Goal: Task Accomplishment & Management: Complete application form

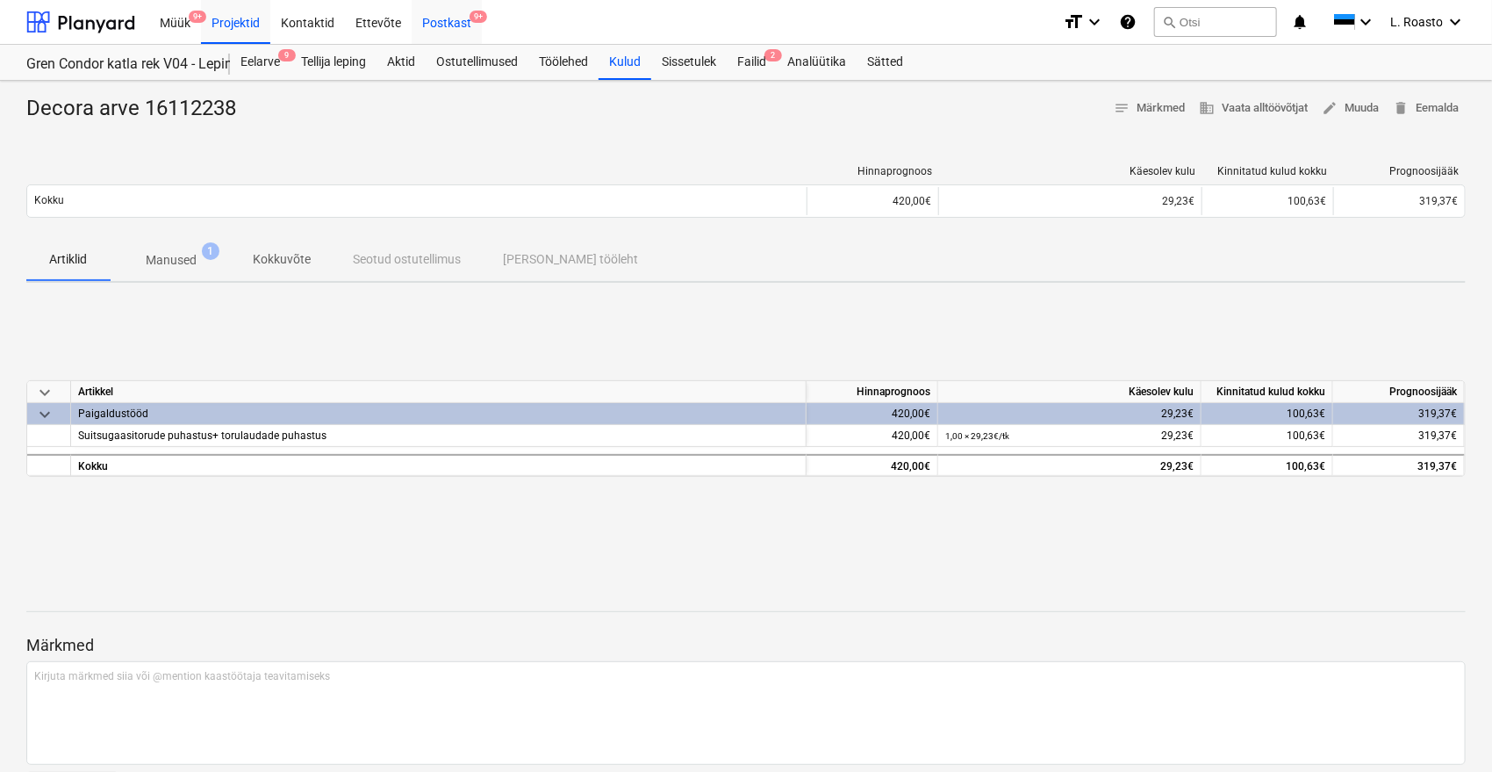
click at [440, 26] on div "Postkast 9+" at bounding box center [447, 21] width 70 height 45
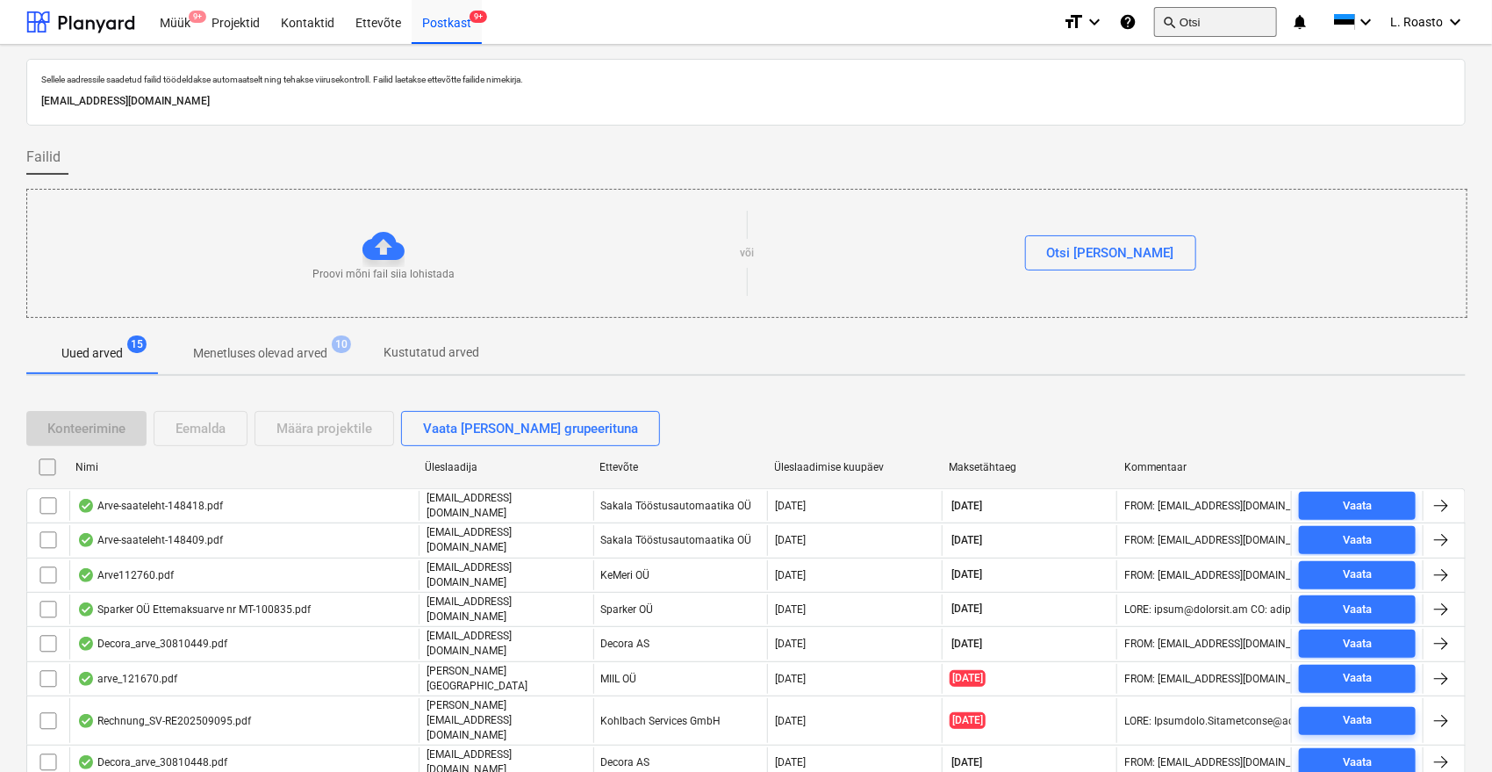
click at [1215, 13] on button "search Otsi" at bounding box center [1215, 22] width 123 height 30
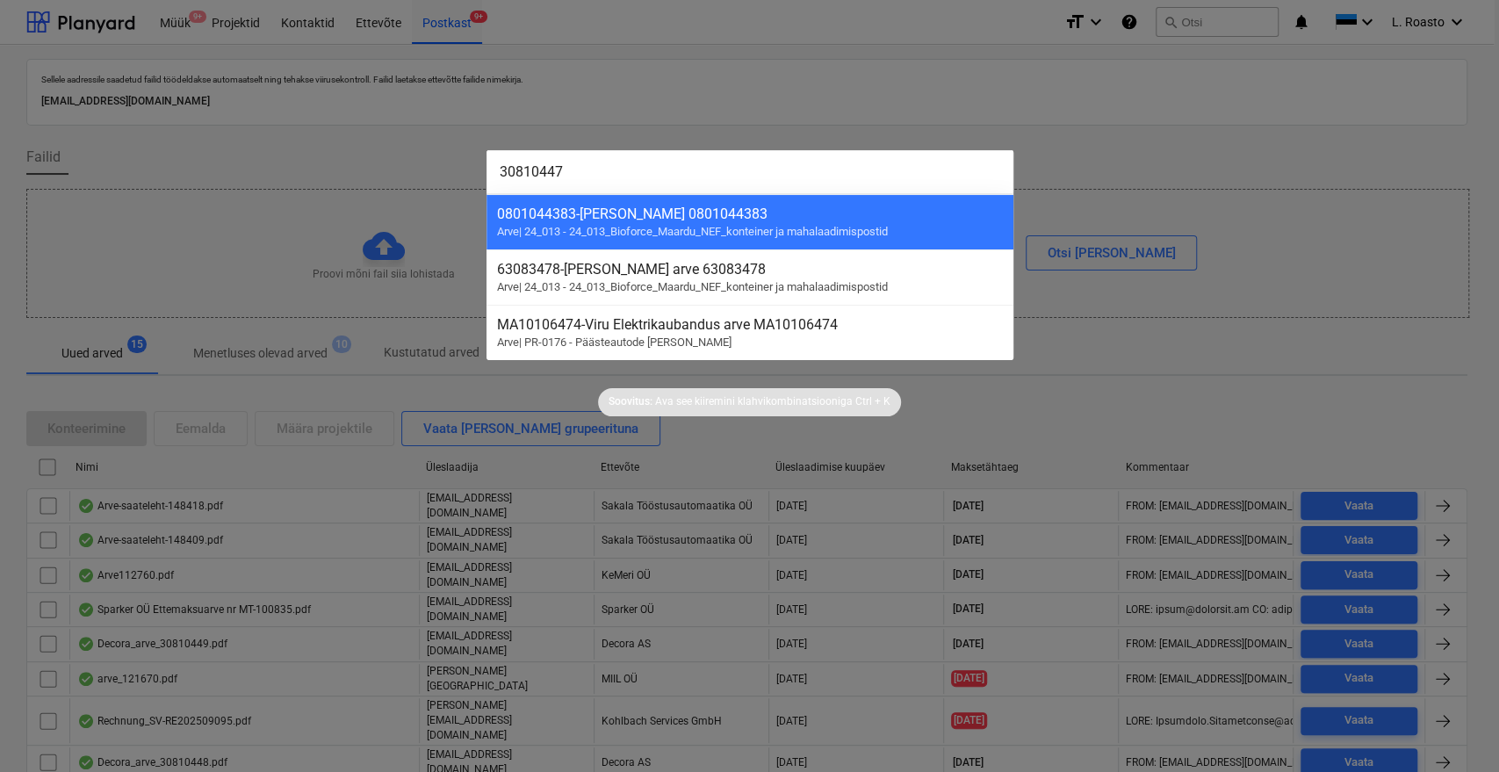
type input "30810447"
click at [249, 22] on div at bounding box center [749, 386] width 1499 height 772
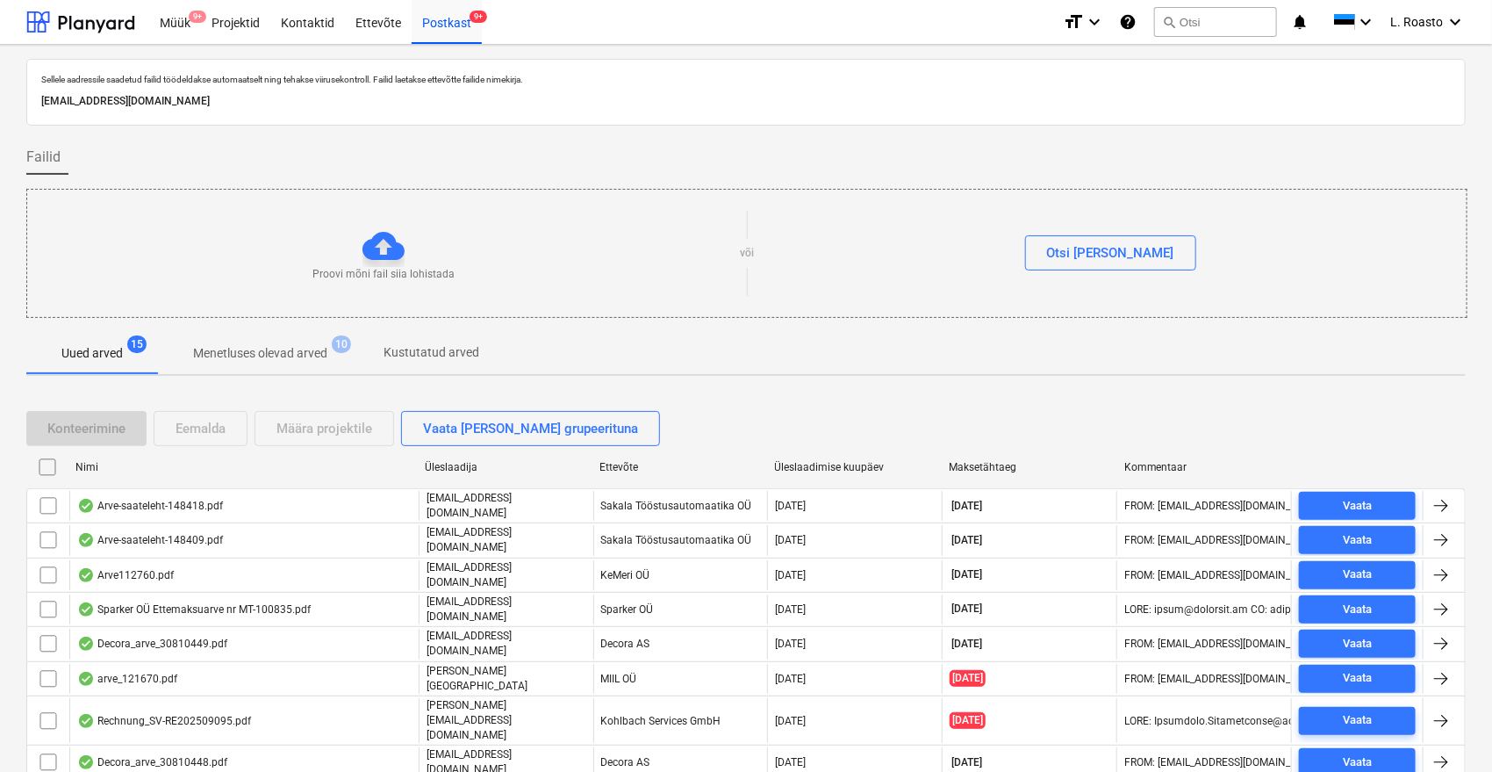
click at [249, 22] on div "Projektid" at bounding box center [235, 21] width 69 height 45
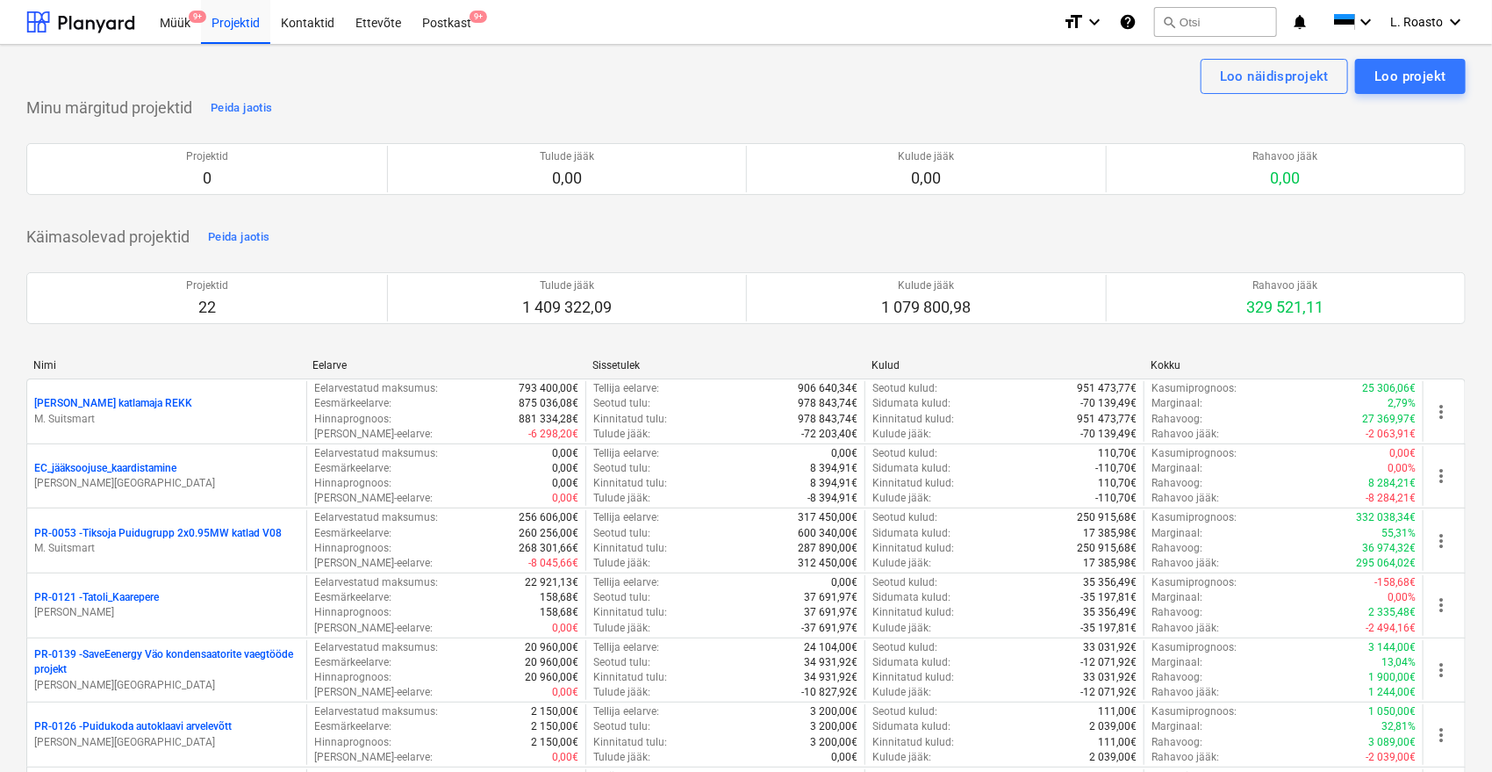
scroll to position [920, 0]
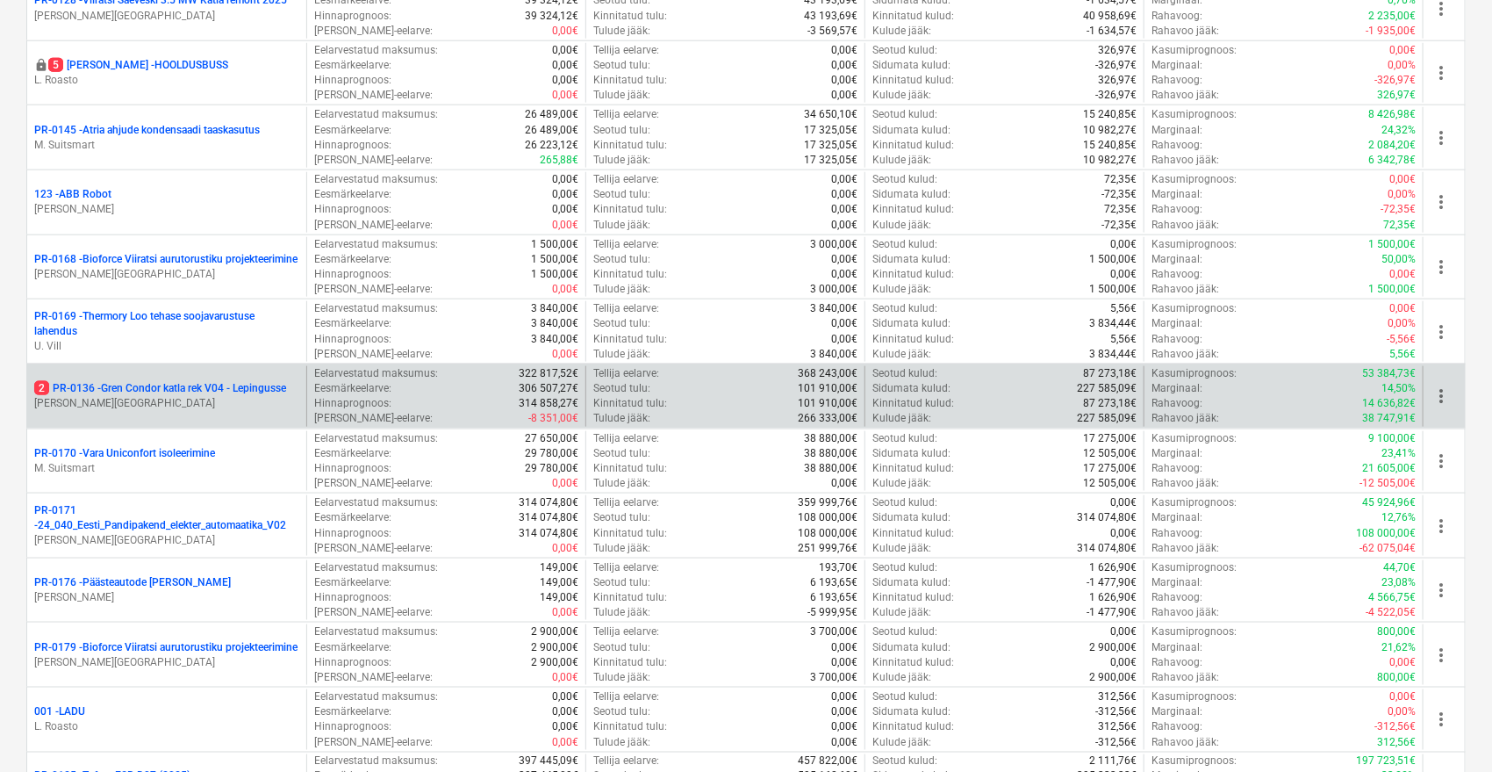
click at [234, 385] on p "2 PR-0136 - Gren Condor katla rek V04 - Lepingusse" at bounding box center [160, 388] width 252 height 15
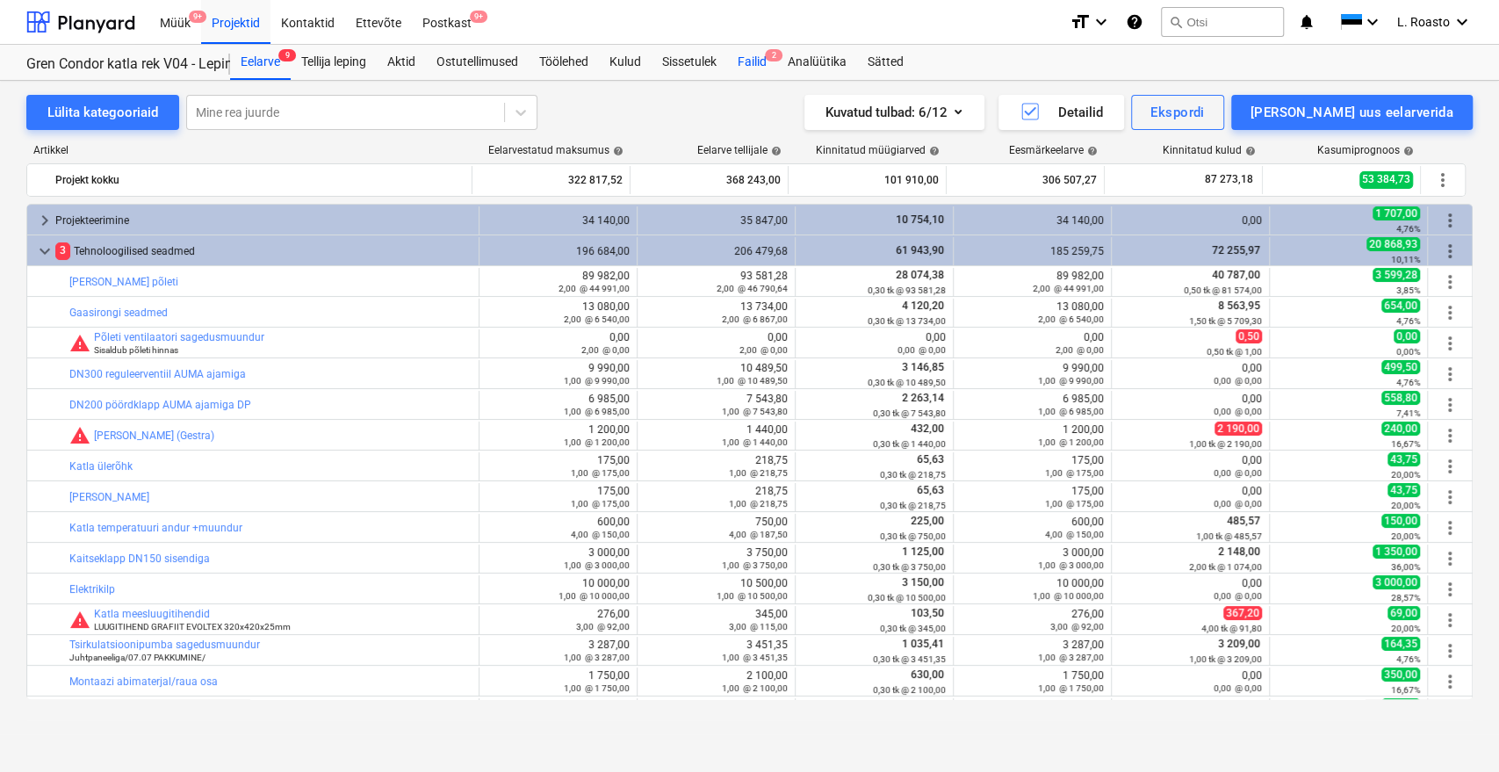
click at [754, 66] on div "Failid 2" at bounding box center [752, 62] width 50 height 35
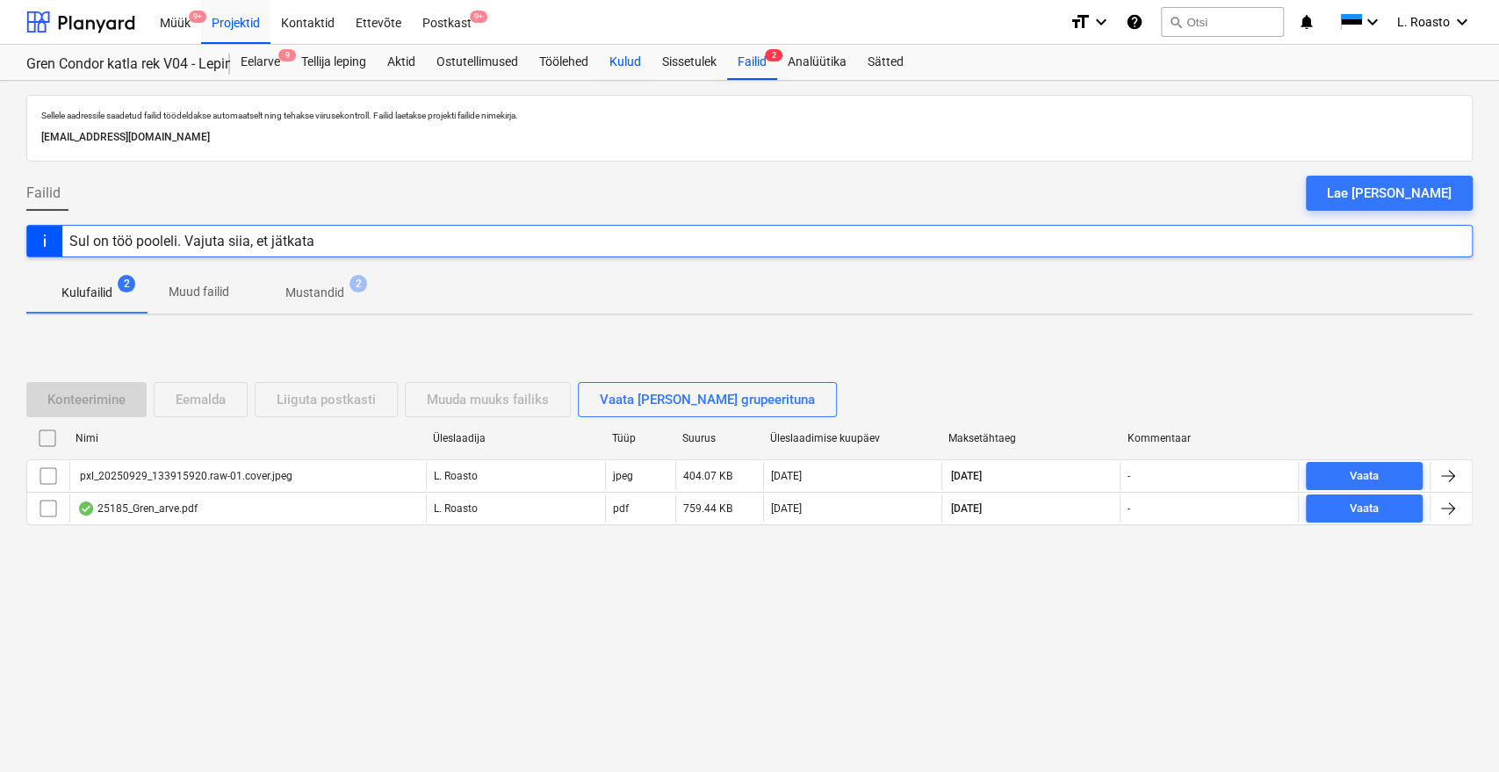
click at [621, 61] on div "Kulud" at bounding box center [625, 62] width 53 height 35
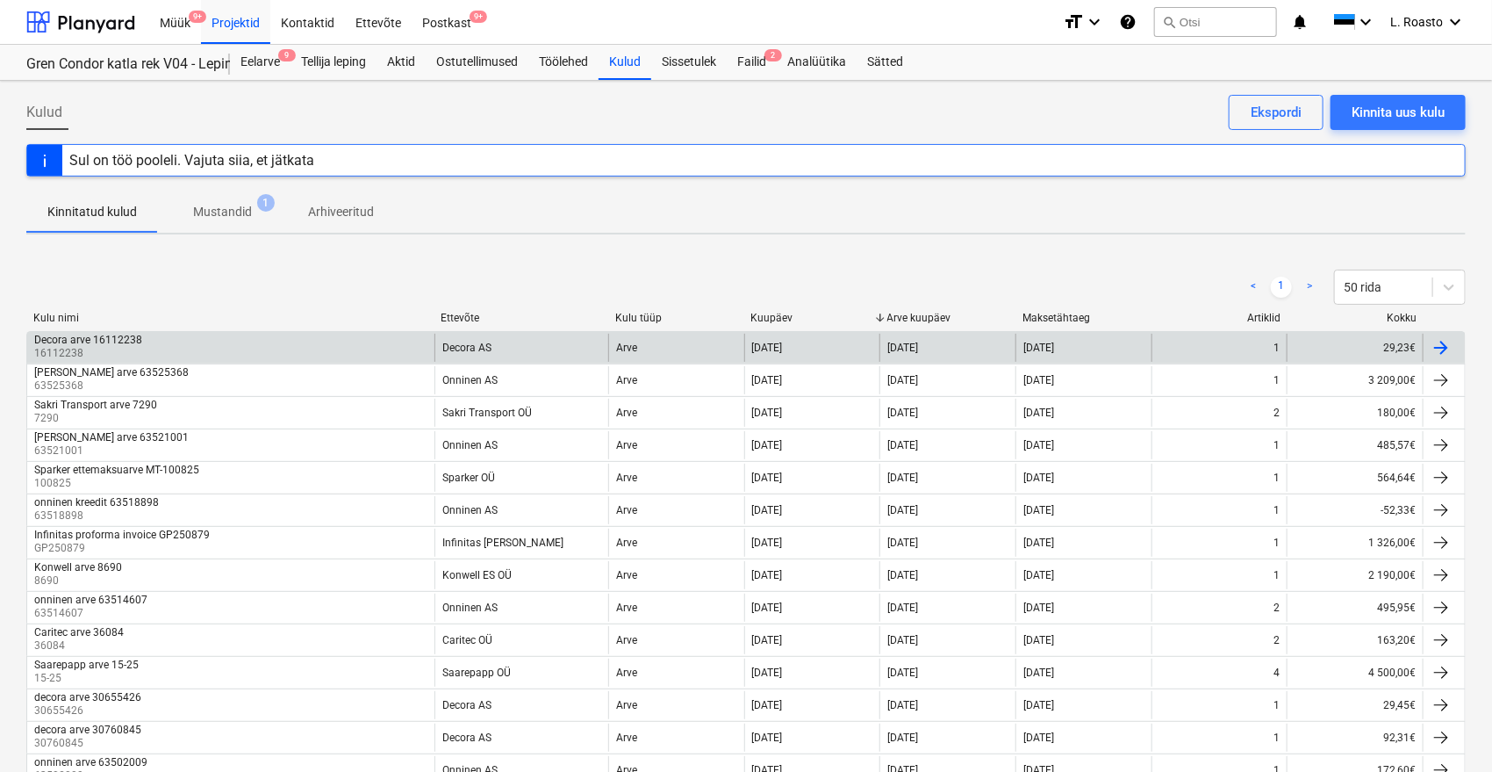
click at [206, 352] on div "Decora arve 16112238 16112238" at bounding box center [230, 348] width 407 height 28
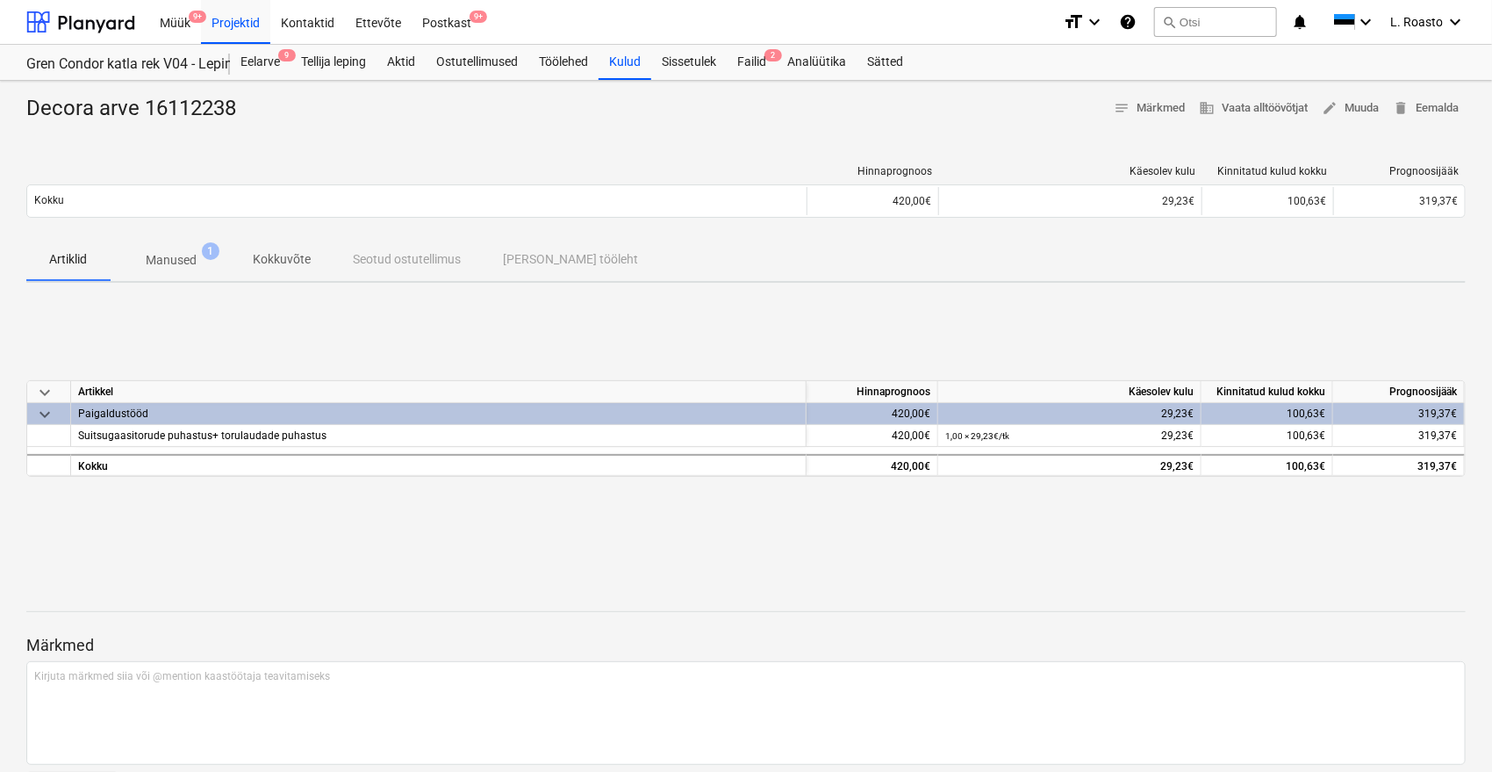
click at [182, 265] on p "Manused" at bounding box center [171, 260] width 51 height 18
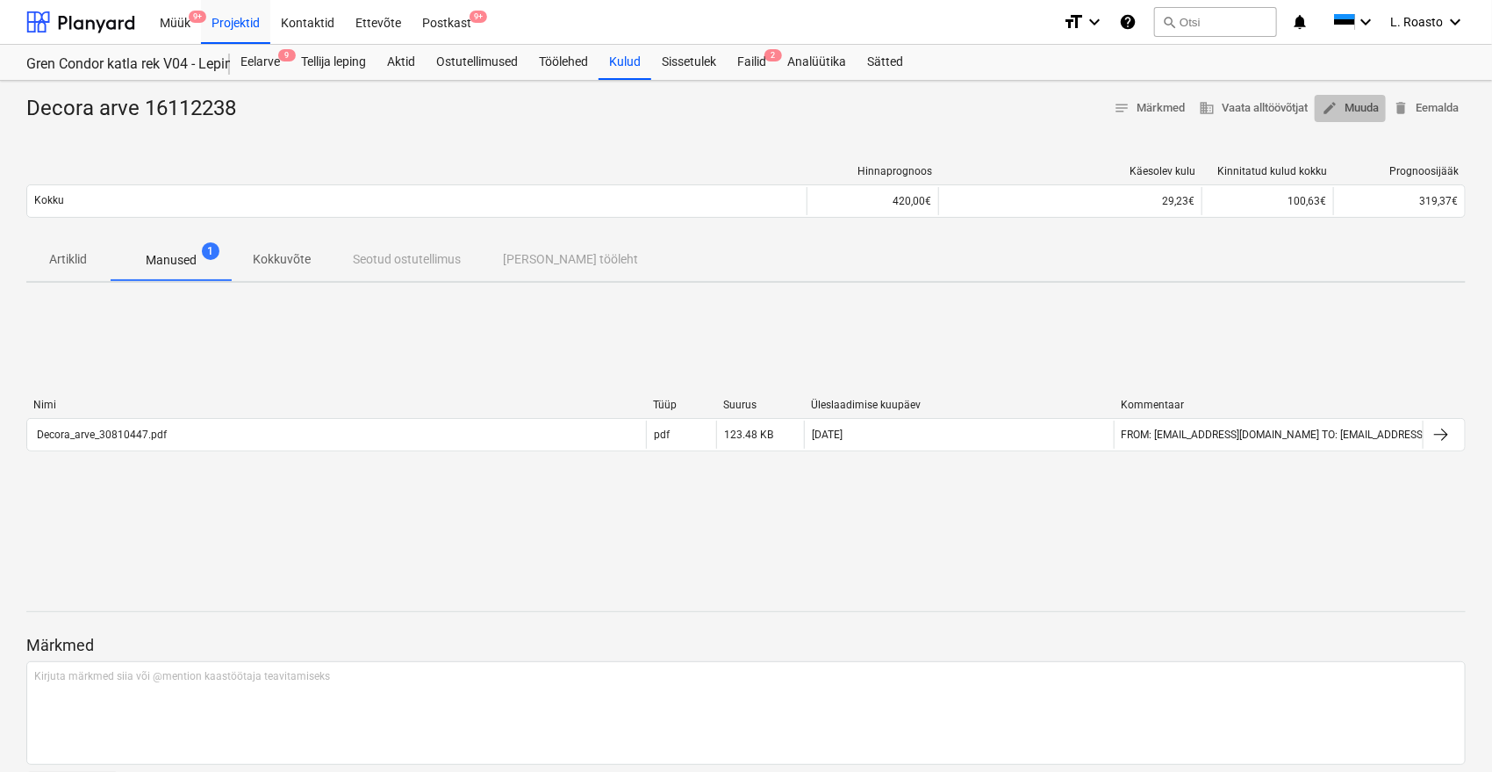
click at [1373, 106] on span "edit Muuda" at bounding box center [1350, 108] width 57 height 20
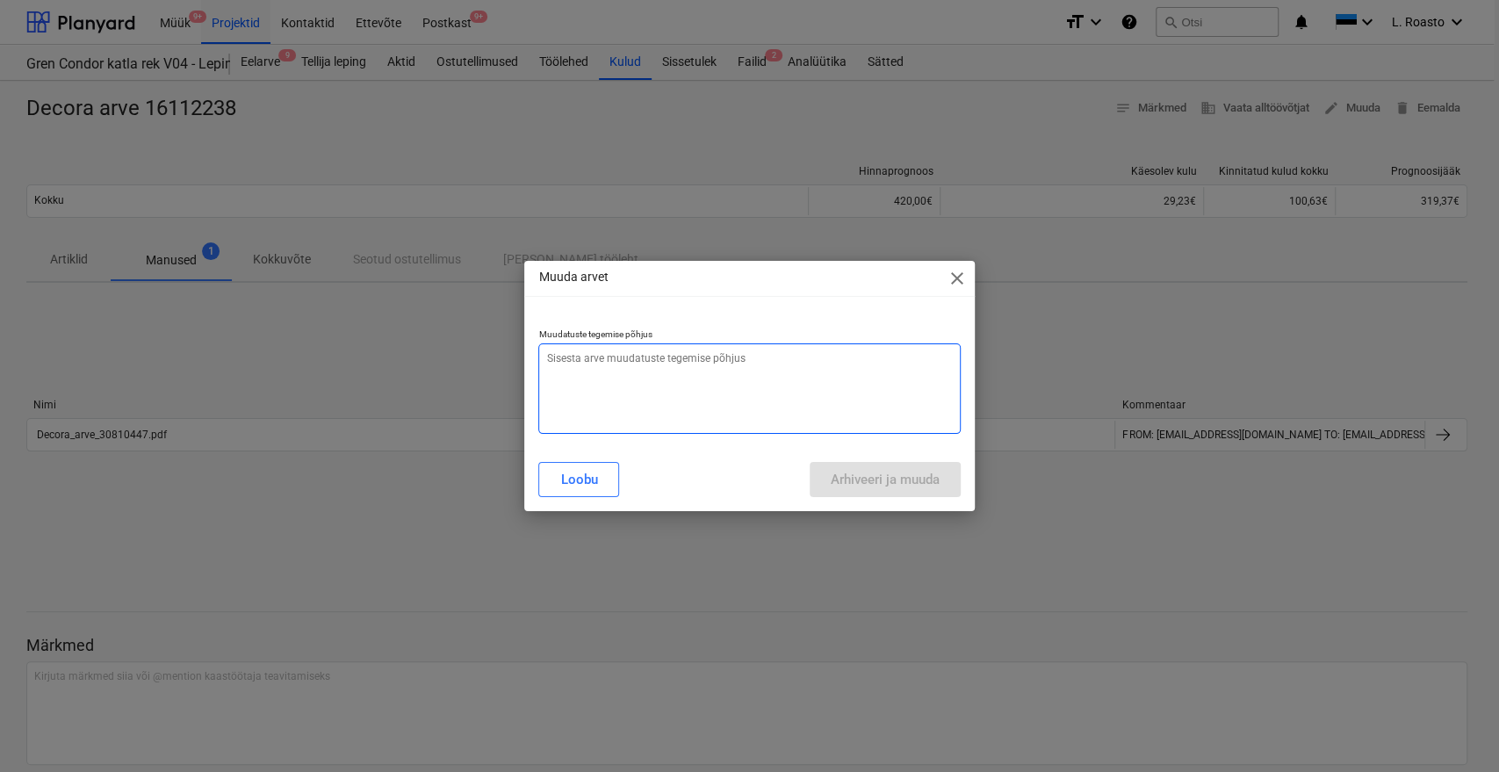
click at [589, 391] on textarea at bounding box center [748, 388] width 421 height 90
type textarea "x"
type textarea "v"
type textarea "x"
type textarea "va"
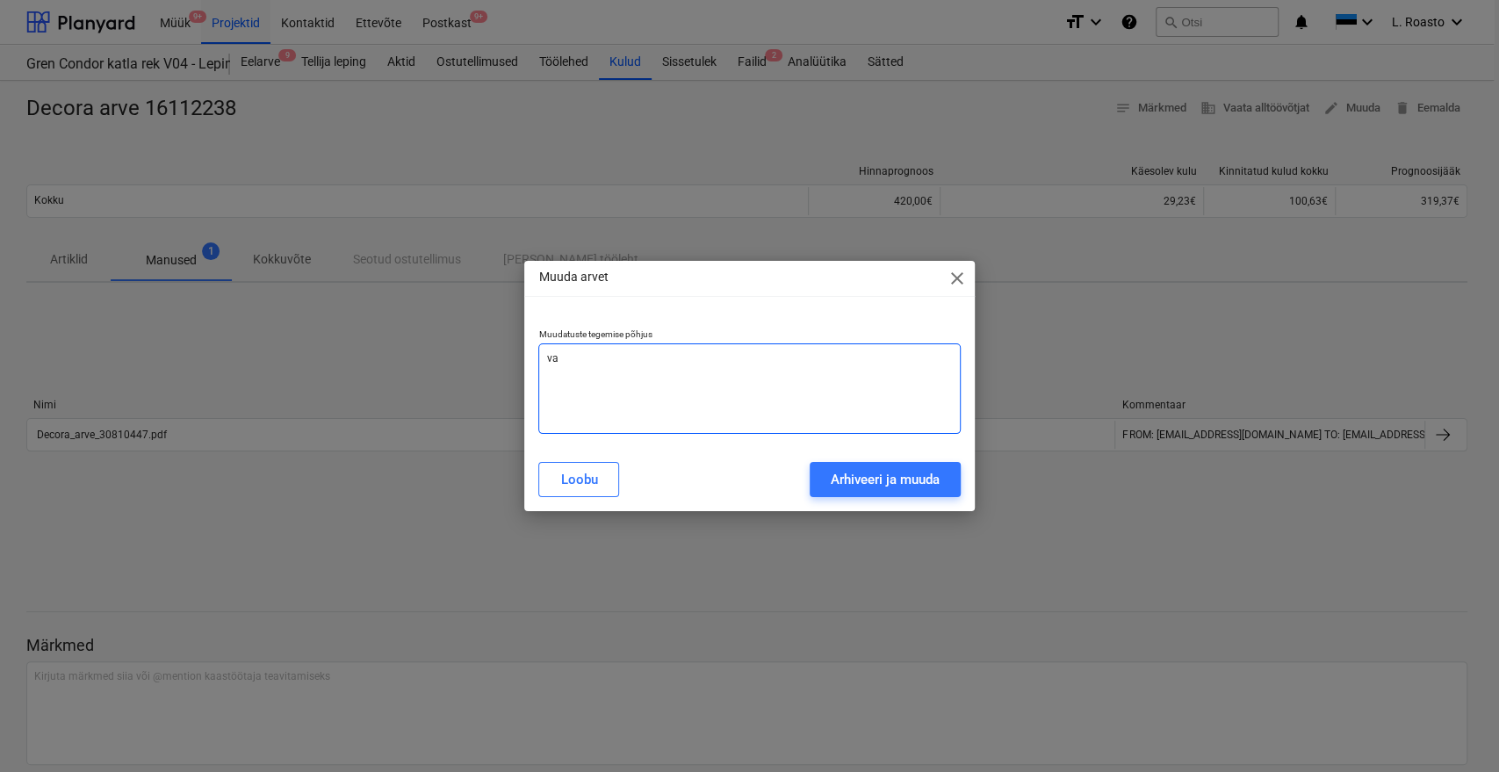
type textarea "x"
type textarea "val"
type textarea "x"
type textarea "vale"
type textarea "x"
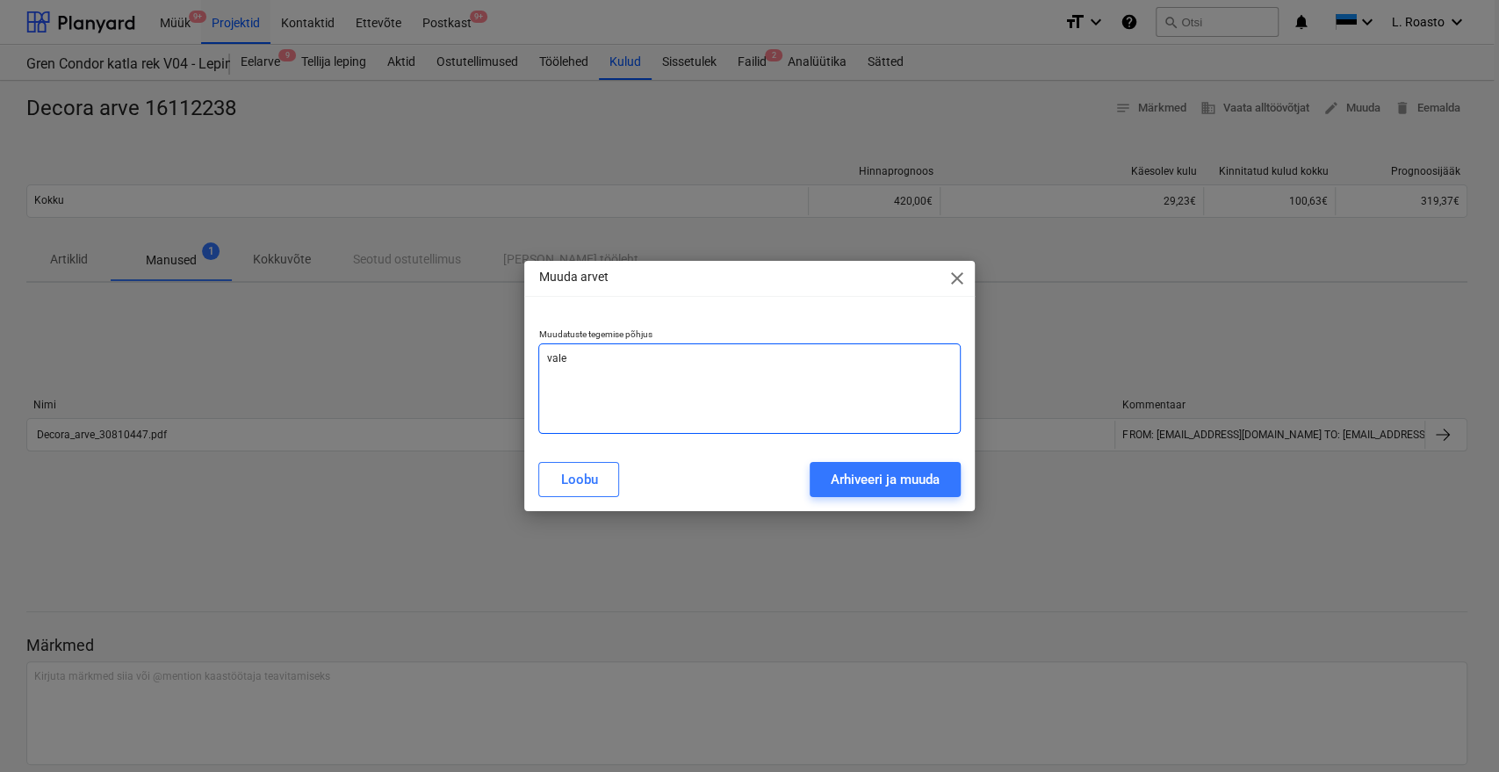
type textarea "vale"
type textarea "x"
type textarea "vale a"
type textarea "x"
type textarea "vale ar"
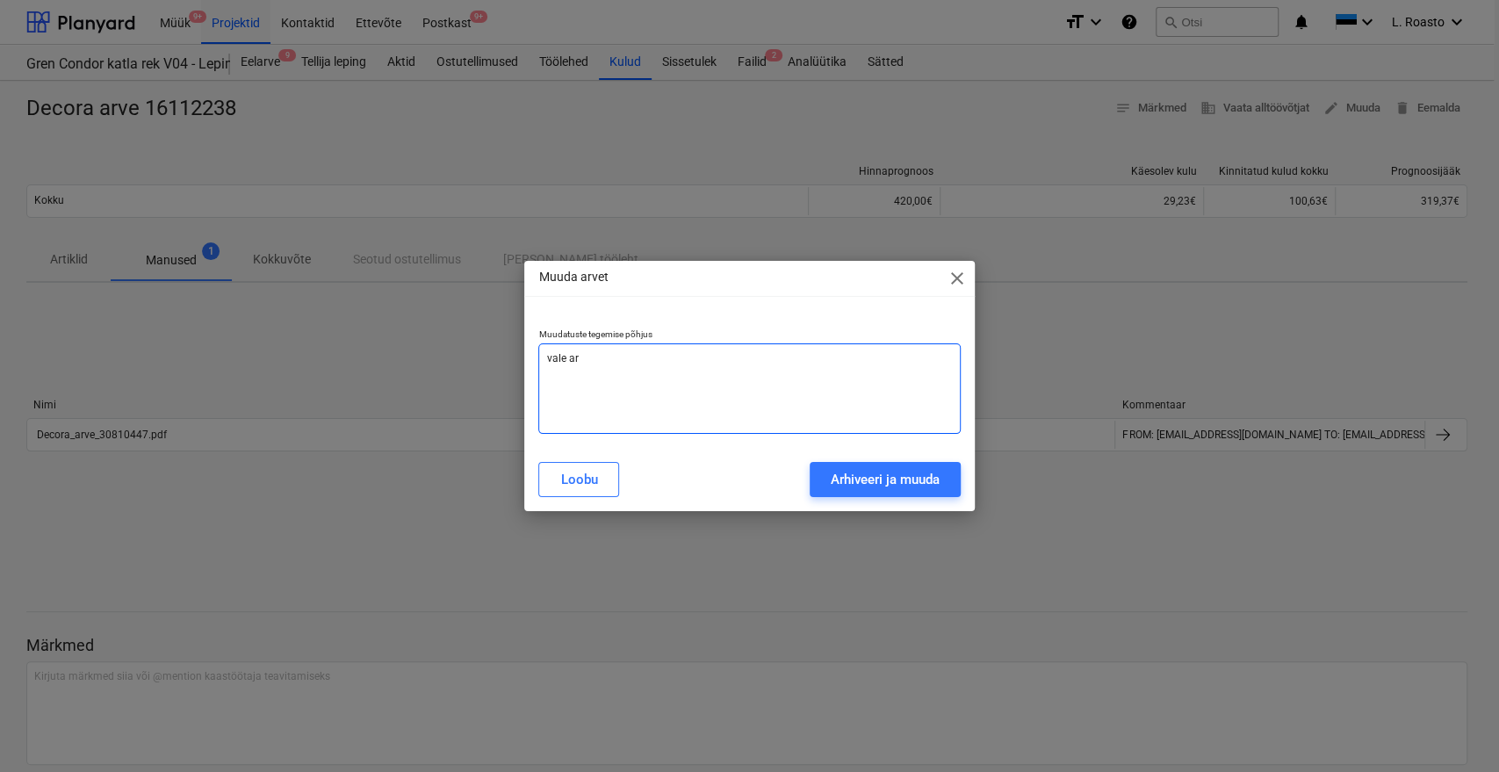
type textarea "x"
type textarea "vale arv"
type textarea "x"
type textarea "vale arve"
type textarea "x"
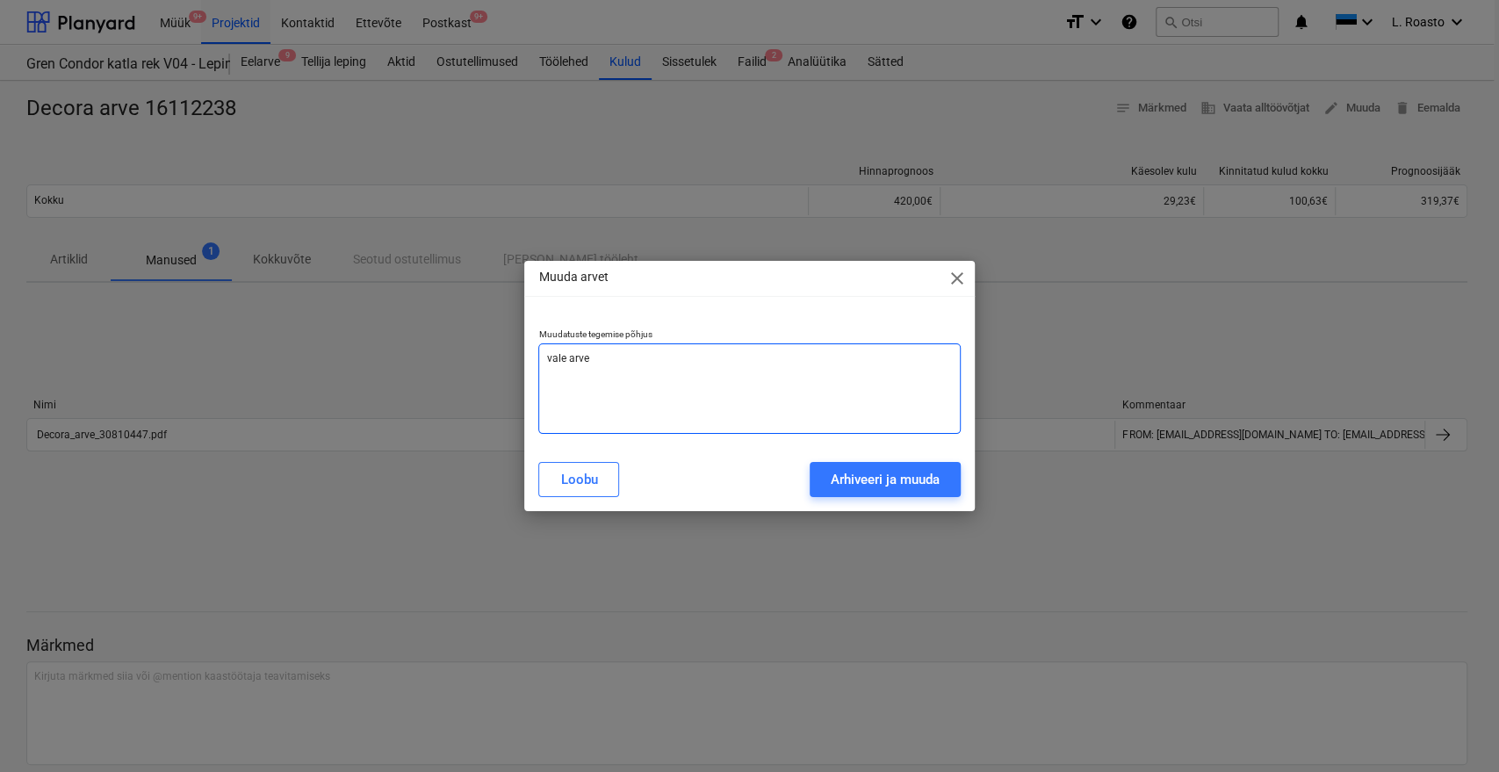
type textarea "vale arve"
type textarea "x"
type textarea "vale arve n"
type textarea "x"
type textarea "vale arve nr"
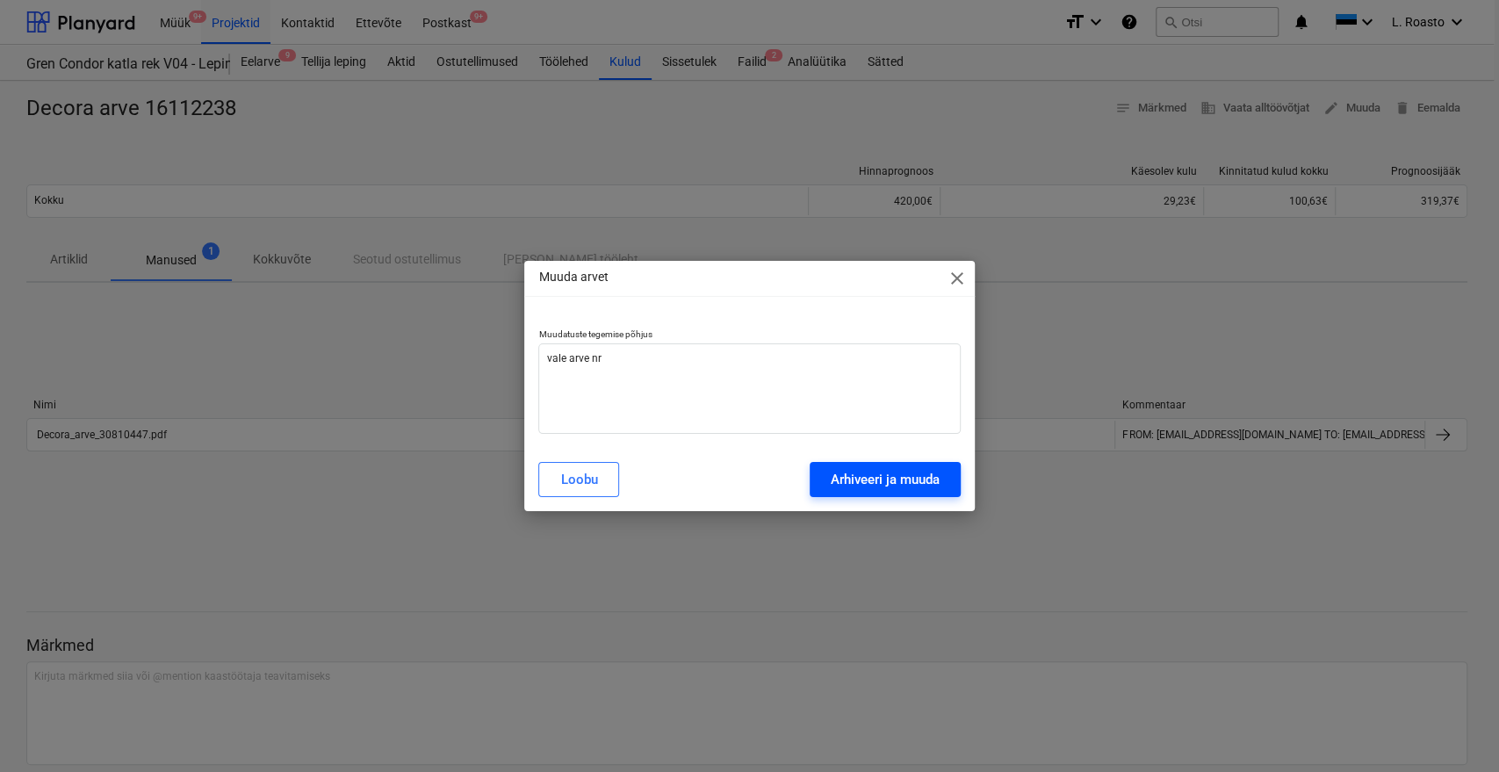
click at [866, 469] on div "Arhiveeri ja muuda" at bounding box center [885, 479] width 109 height 23
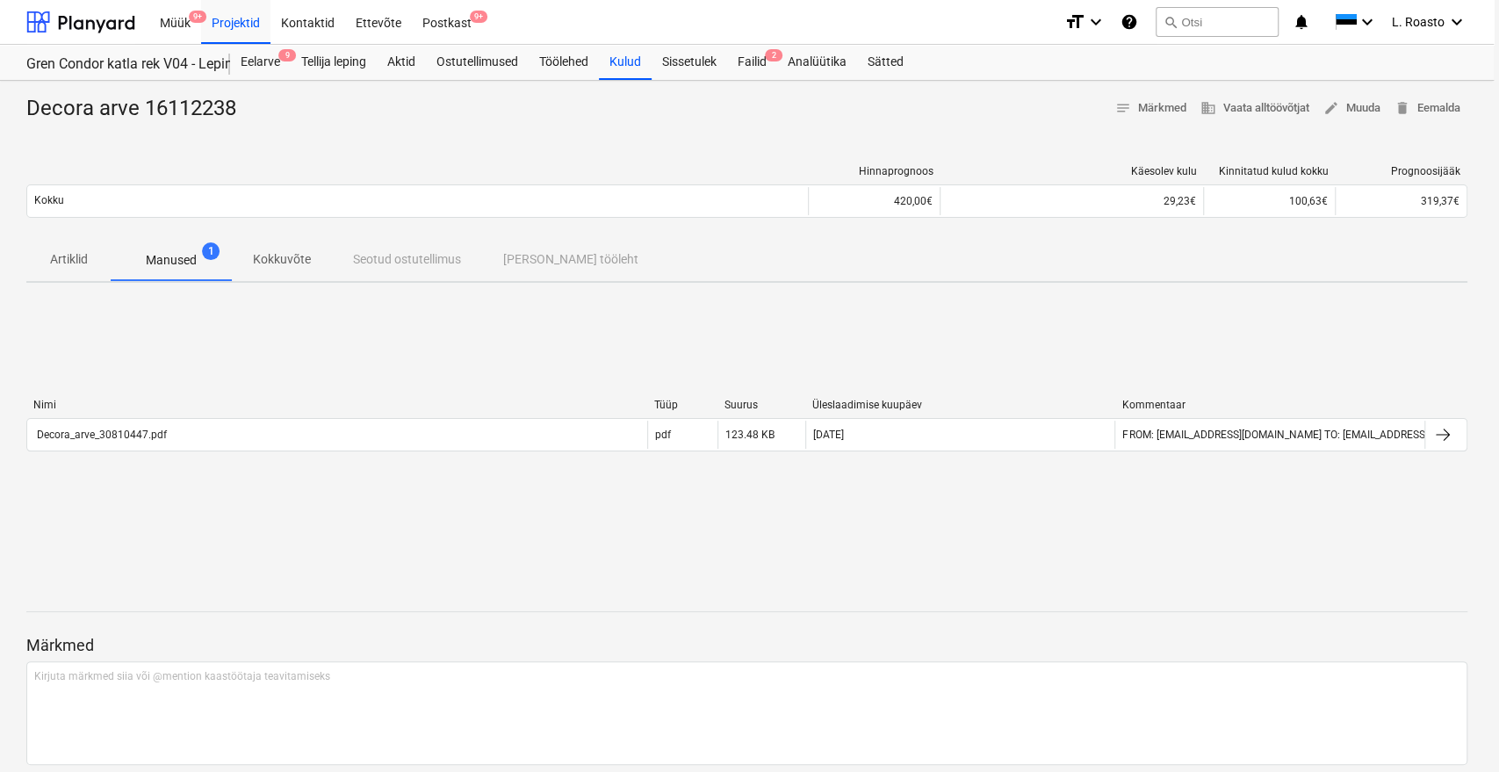
type textarea "x"
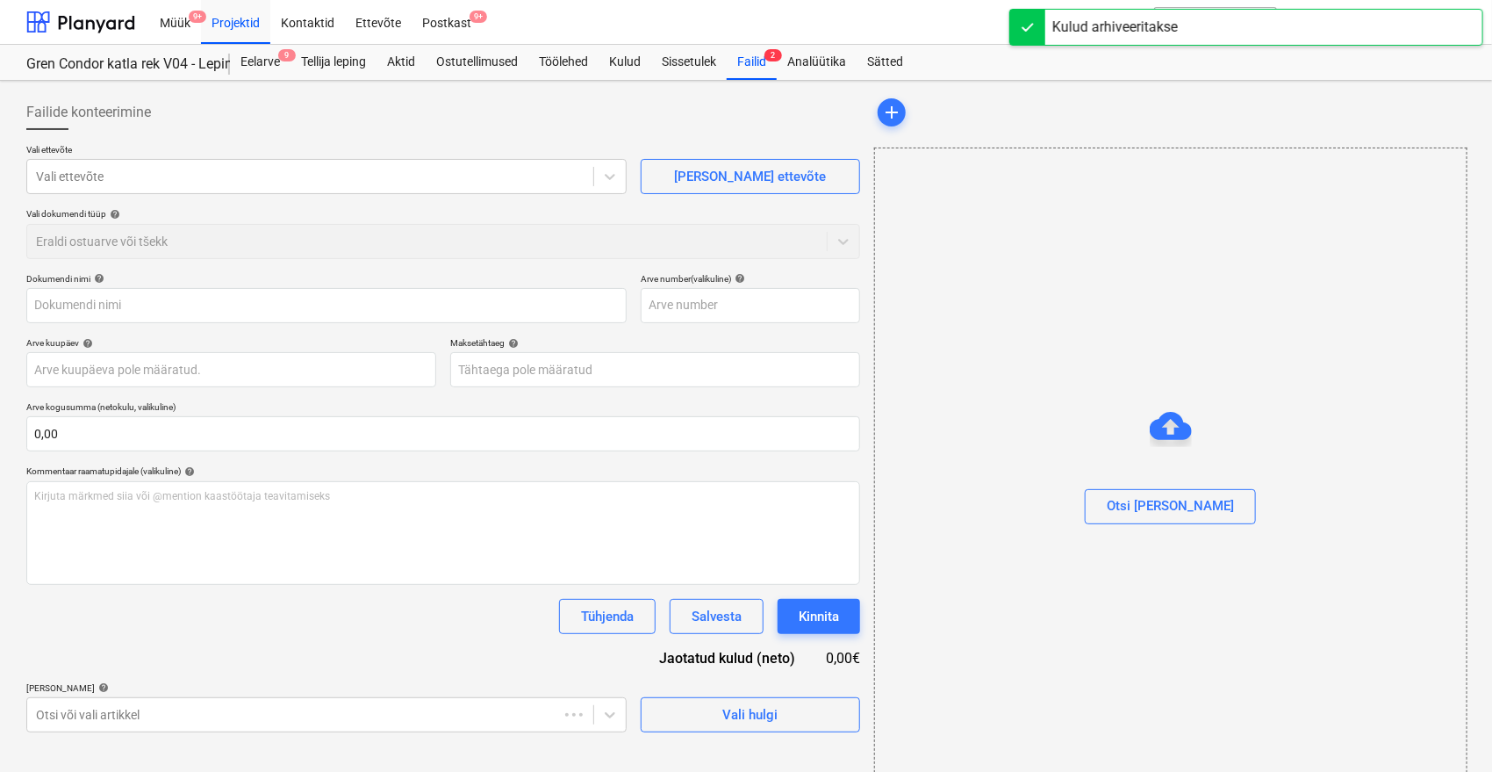
type input "Decora arve 16112238"
type input "16112238"
type input "[DATE]"
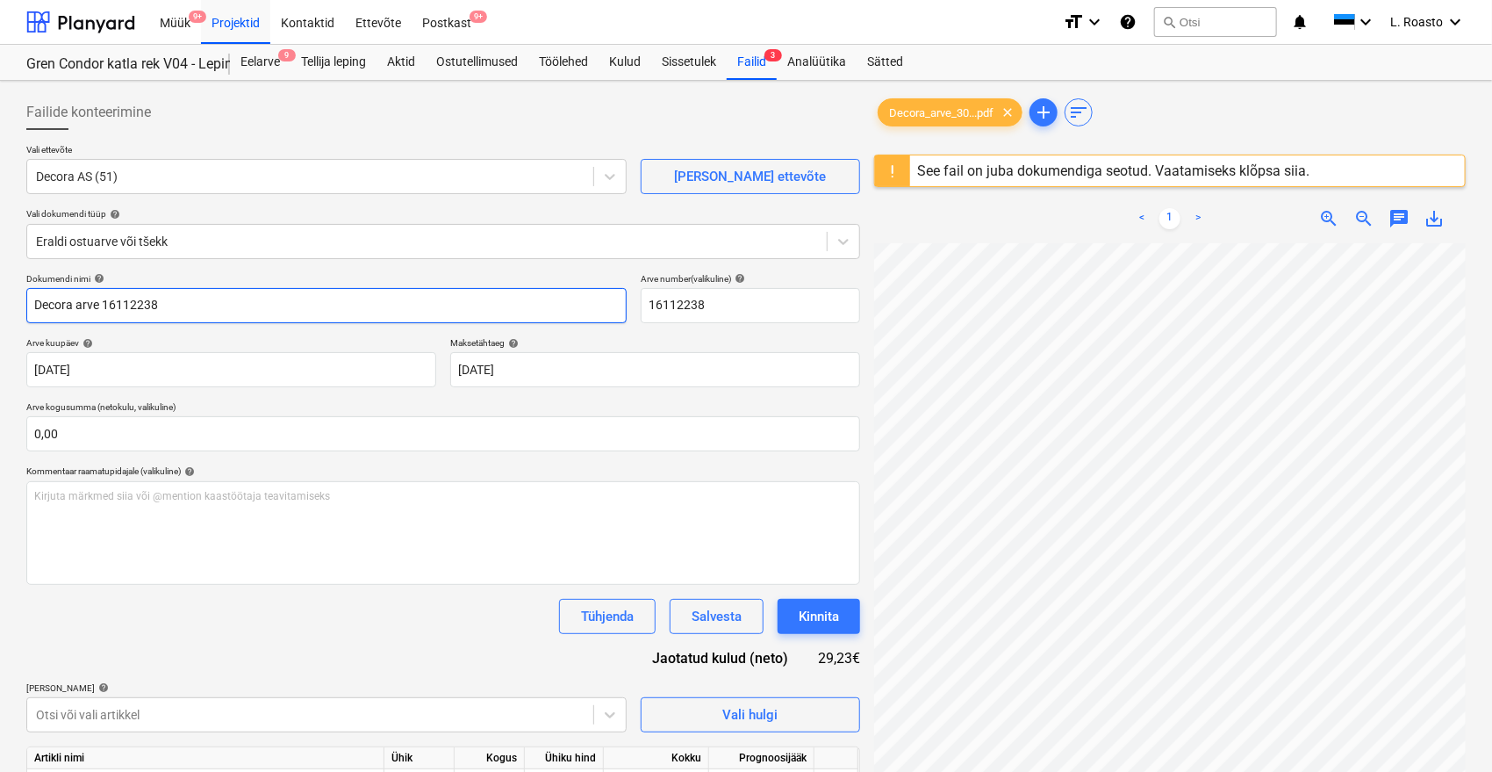
click at [150, 299] on input "Decora arve 16112238" at bounding box center [326, 305] width 601 height 35
paste input "30810447"
type input "Decora arve 30810447"
click at [679, 313] on input "16112238" at bounding box center [750, 305] width 219 height 35
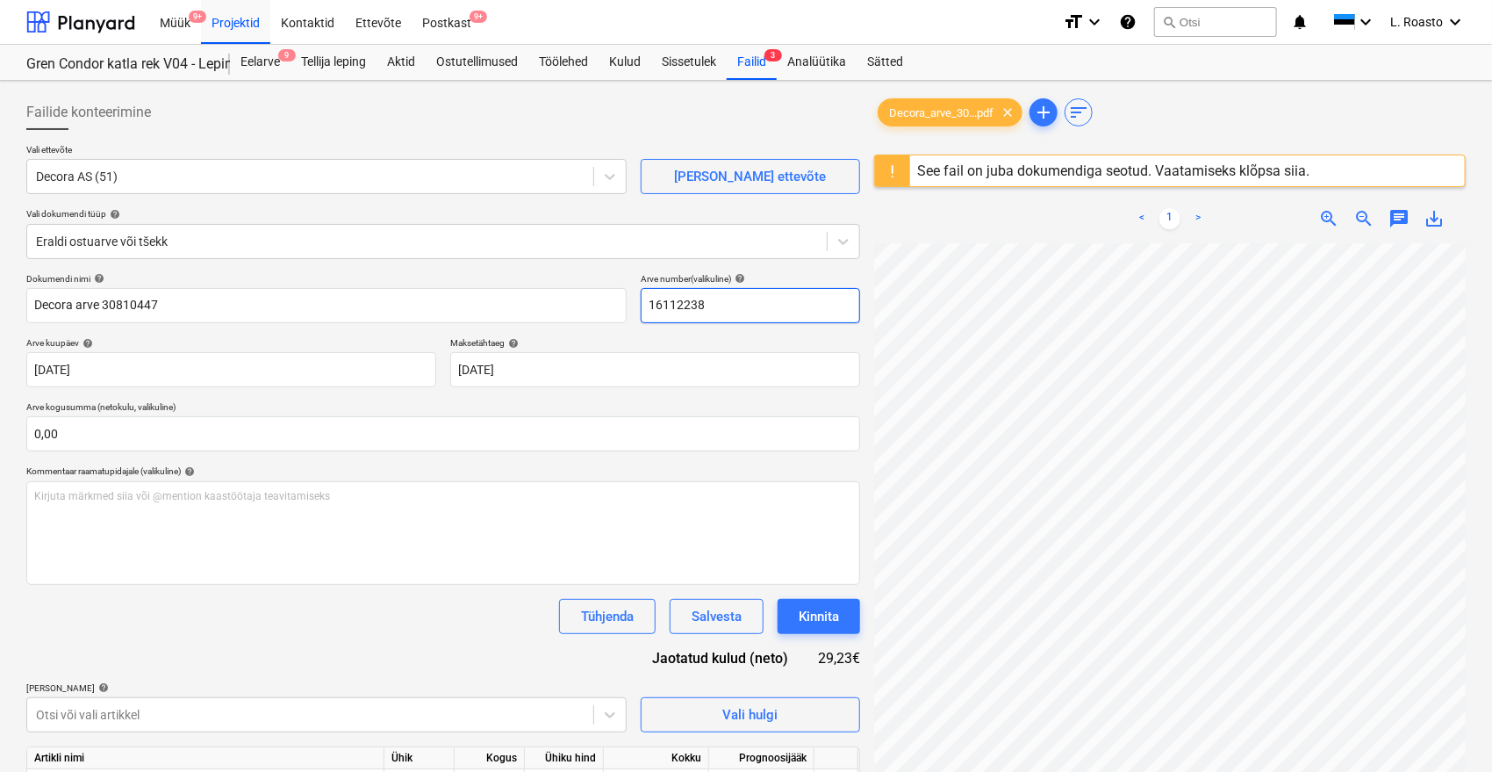
click at [679, 313] on input "16112238" at bounding box center [750, 305] width 219 height 35
paste input "30810447"
type input "30810447"
click at [407, 630] on div "Tühjenda Salvesta Kinnita" at bounding box center [443, 616] width 834 height 35
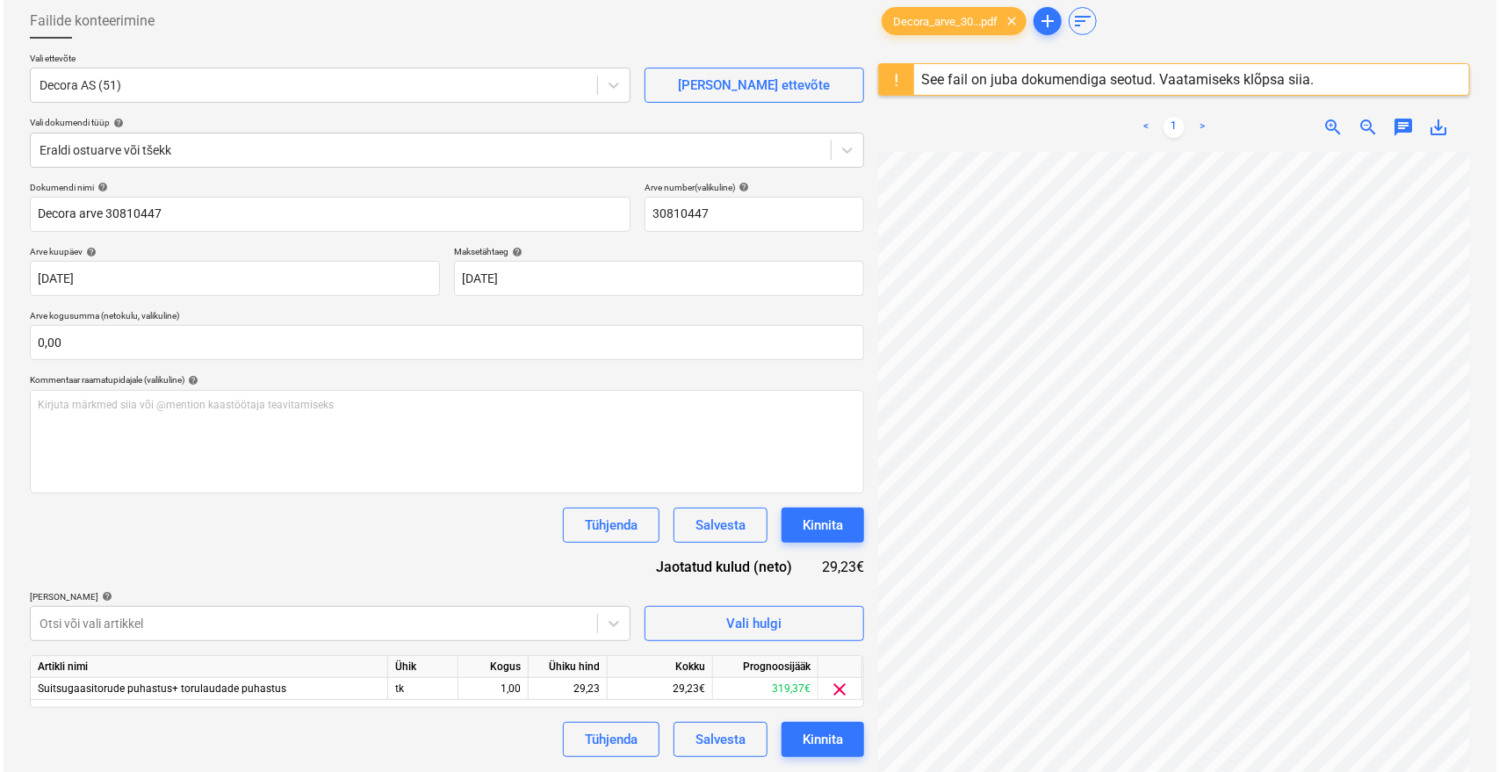
scroll to position [195, 0]
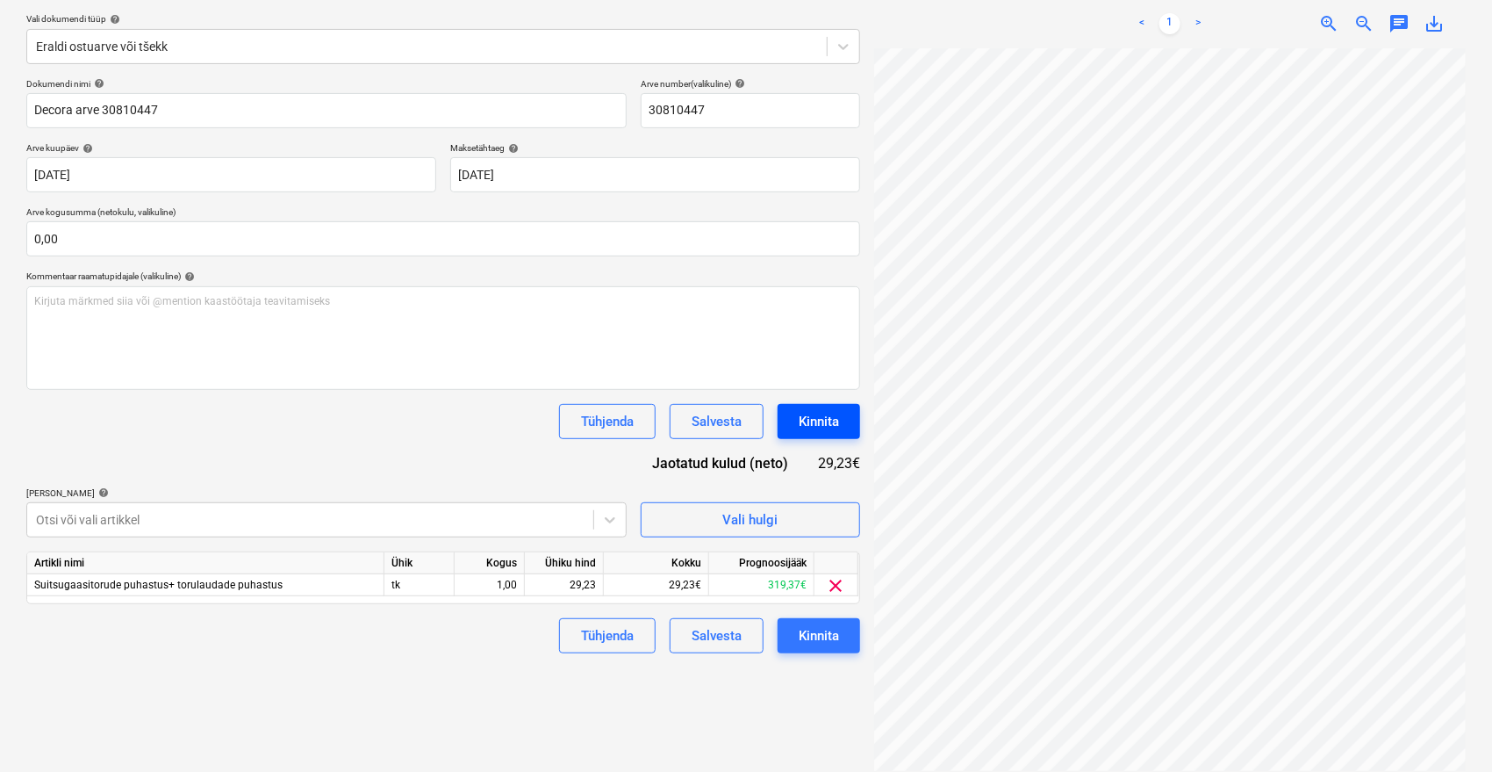
click at [822, 416] on div "Kinnita" at bounding box center [819, 421] width 40 height 23
